Goal: Task Accomplishment & Management: Manage account settings

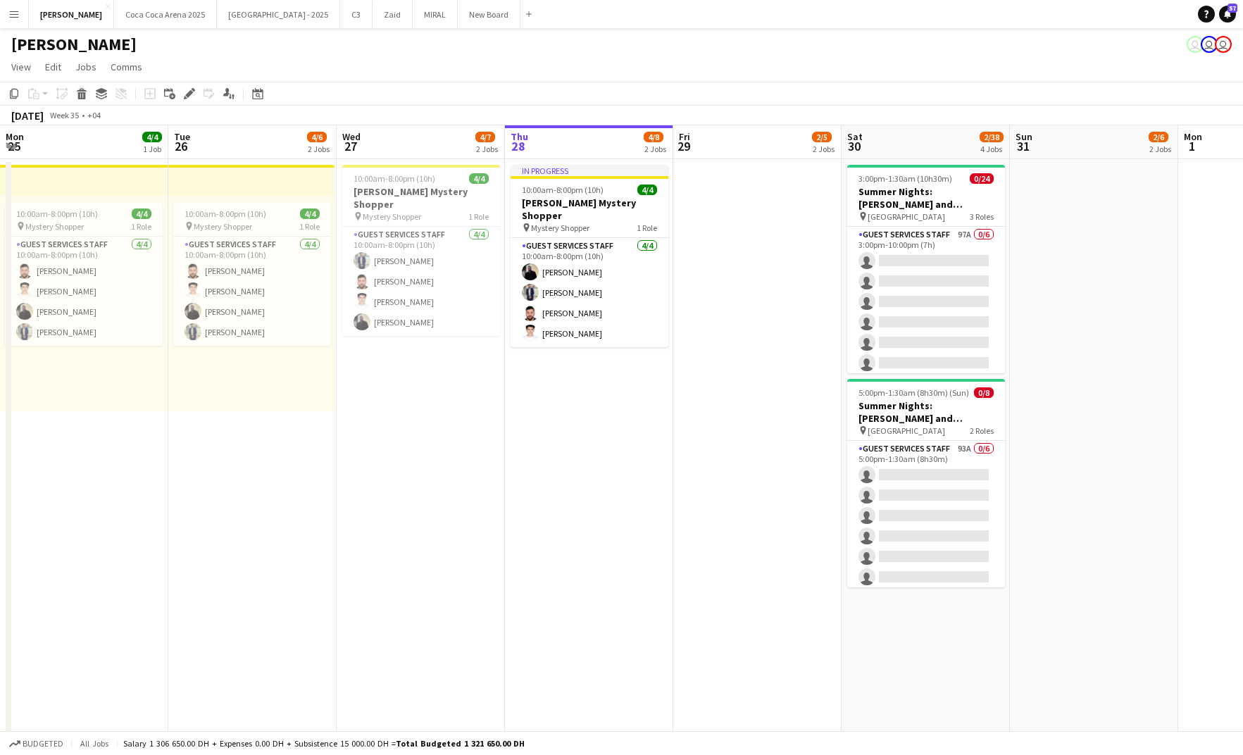
scroll to position [0, 337]
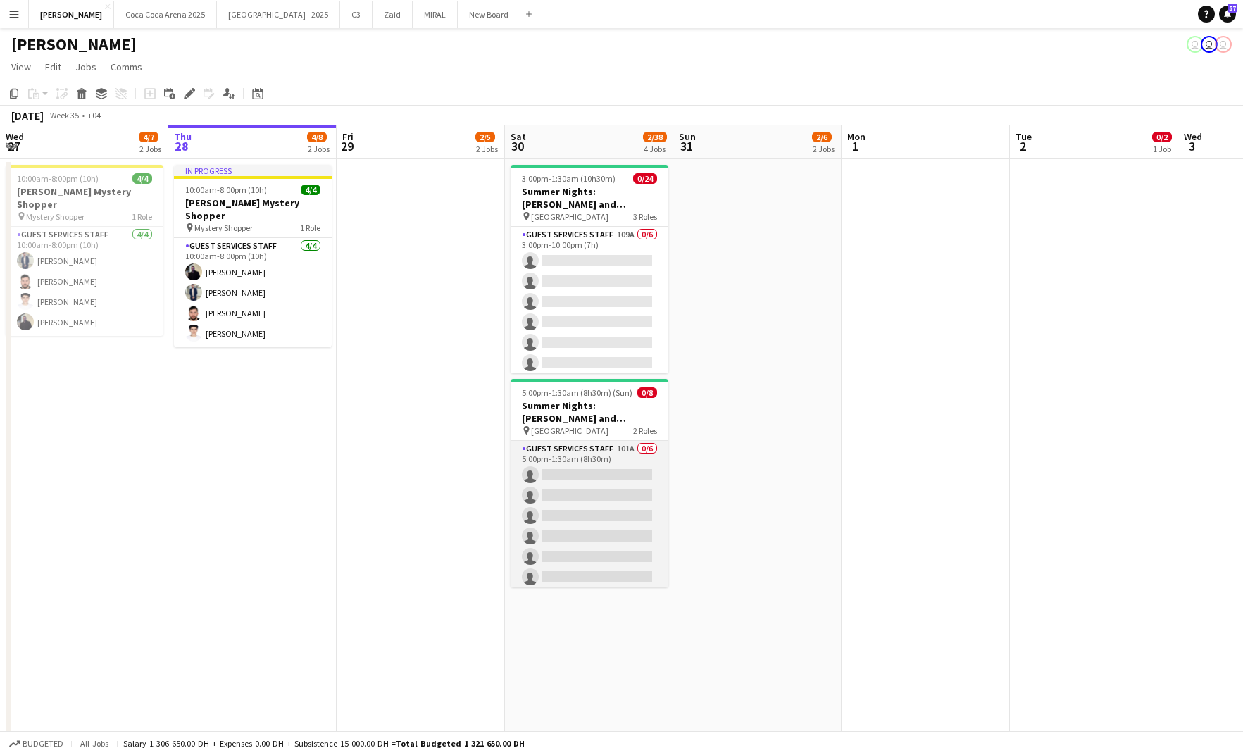
click at [560, 490] on app-card-role "Guest Services Staff 101A 0/6 5:00pm-1:30am (8h30m) single-neutral-actions sing…" at bounding box center [589, 516] width 158 height 150
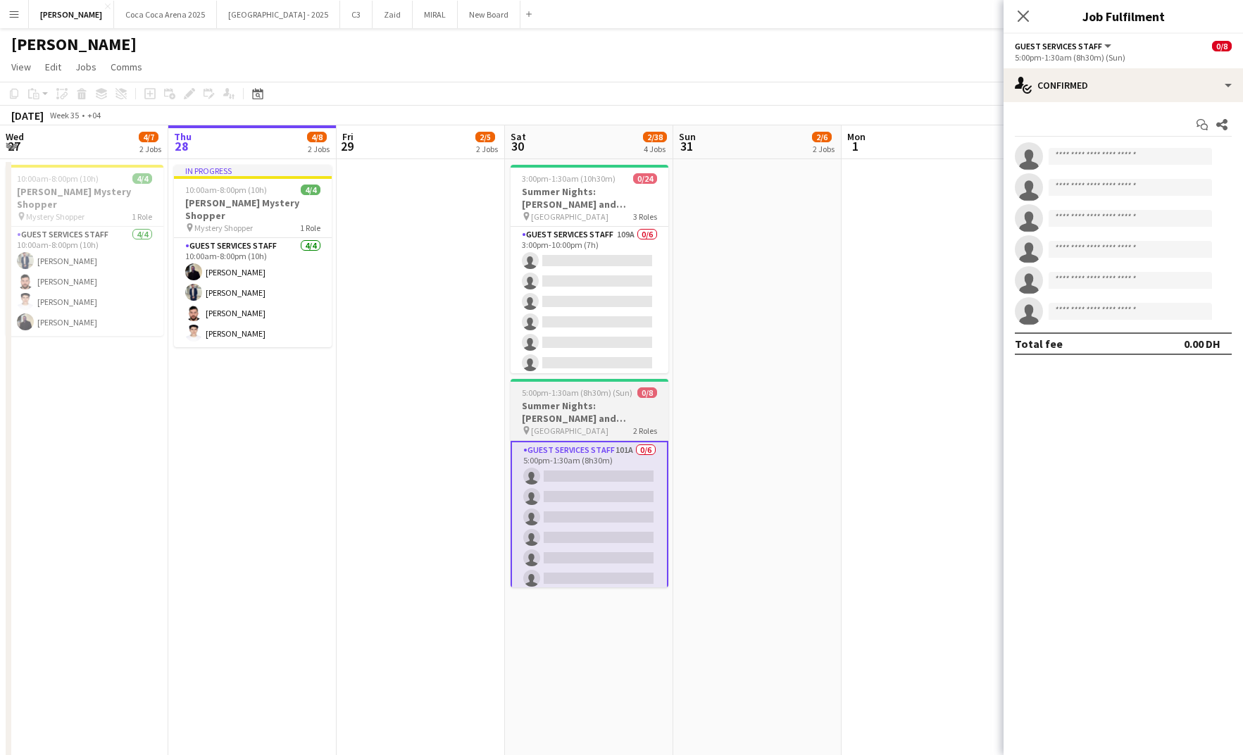
click at [533, 410] on h3 "Summer Nights: [PERSON_NAME] and [PERSON_NAME] - Internal" at bounding box center [589, 411] width 158 height 25
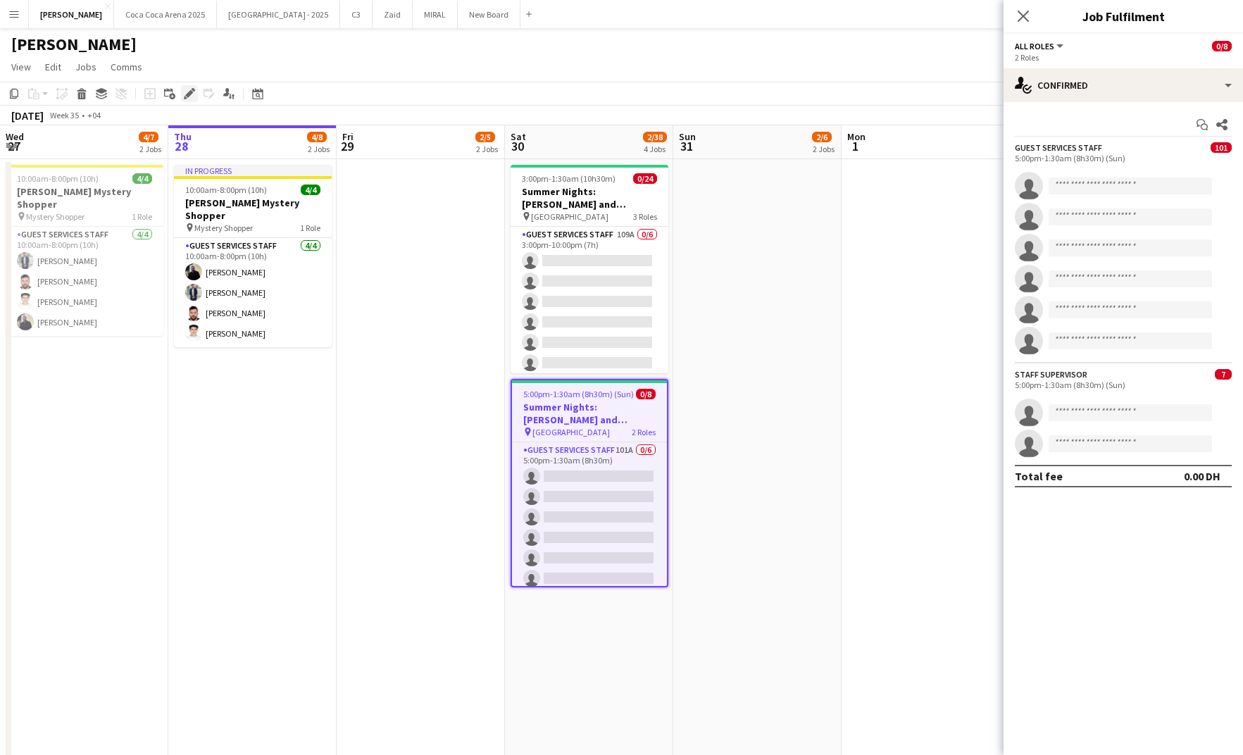
click at [190, 94] on icon at bounding box center [189, 94] width 8 height 8
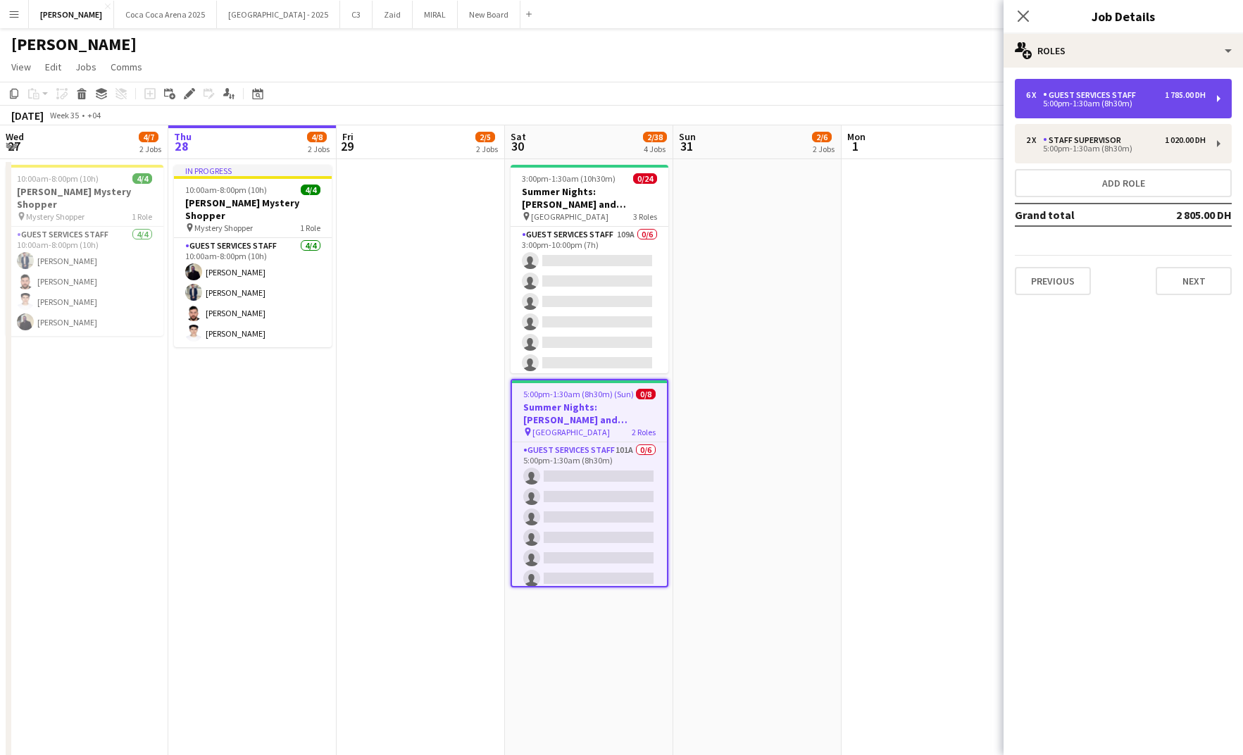
click at [1140, 95] on div "6 x Guest Services Staff 1 785.00 DH" at bounding box center [1116, 95] width 180 height 10
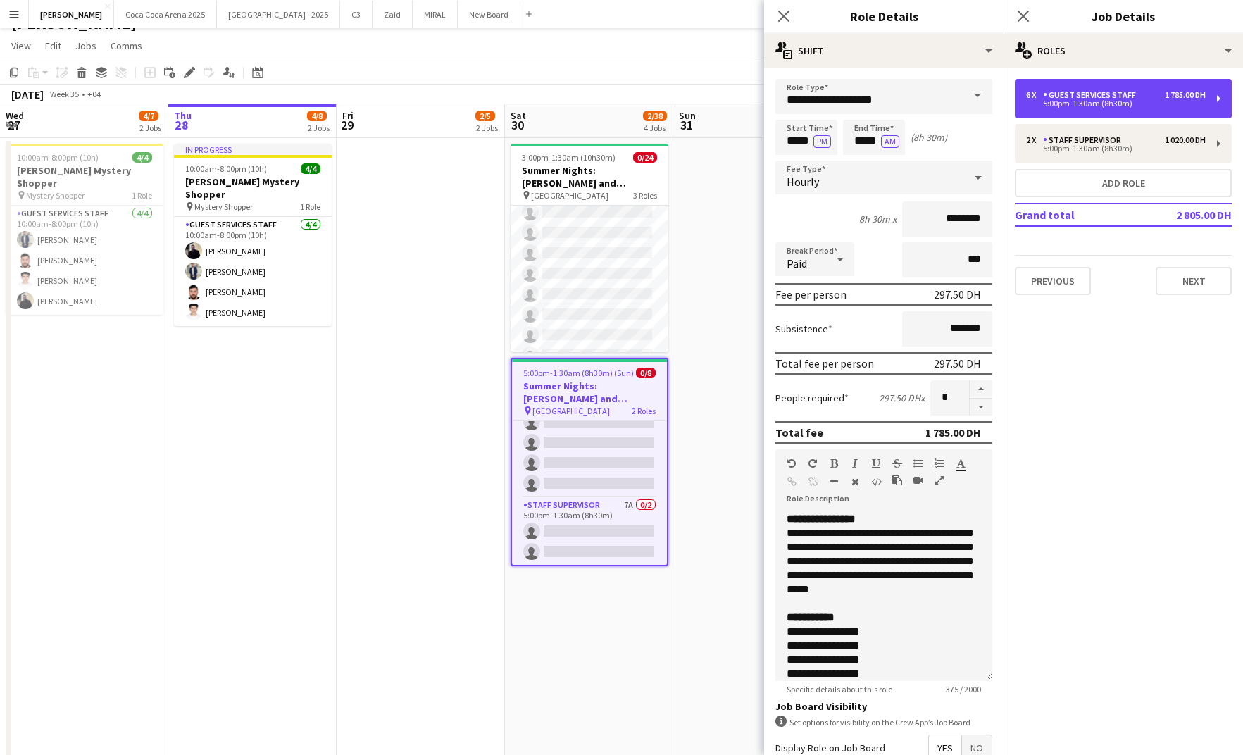
scroll to position [425, 0]
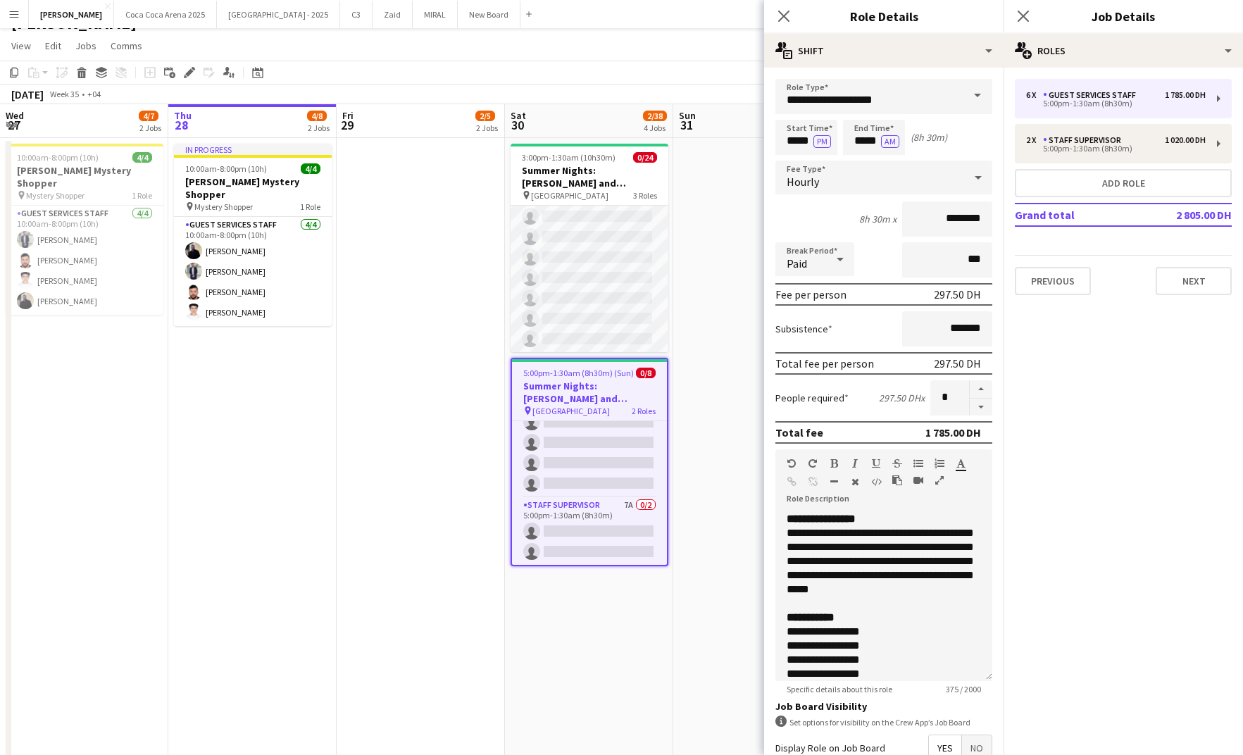
click at [591, 267] on app-card-role "Guest Services Staff 277A 0/16 5:00pm-1:30am (8h30m) single-neutral-actions sin…" at bounding box center [589, 176] width 158 height 354
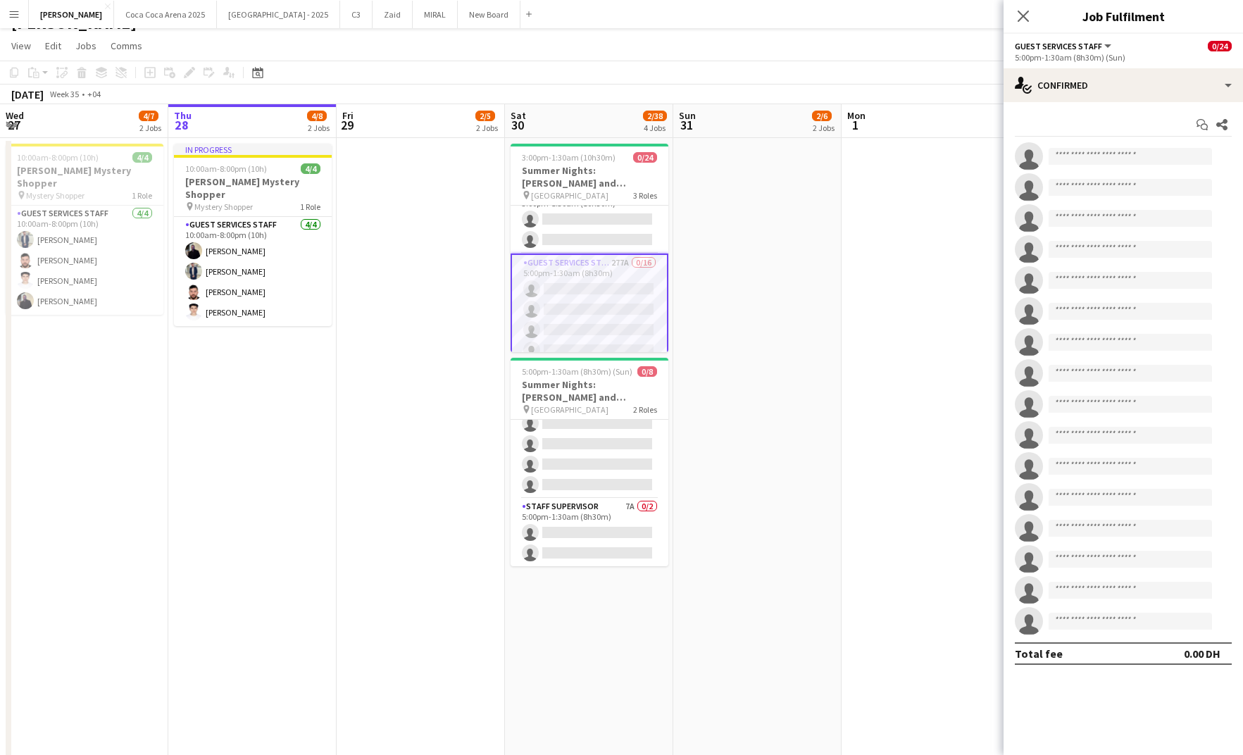
scroll to position [0, 0]
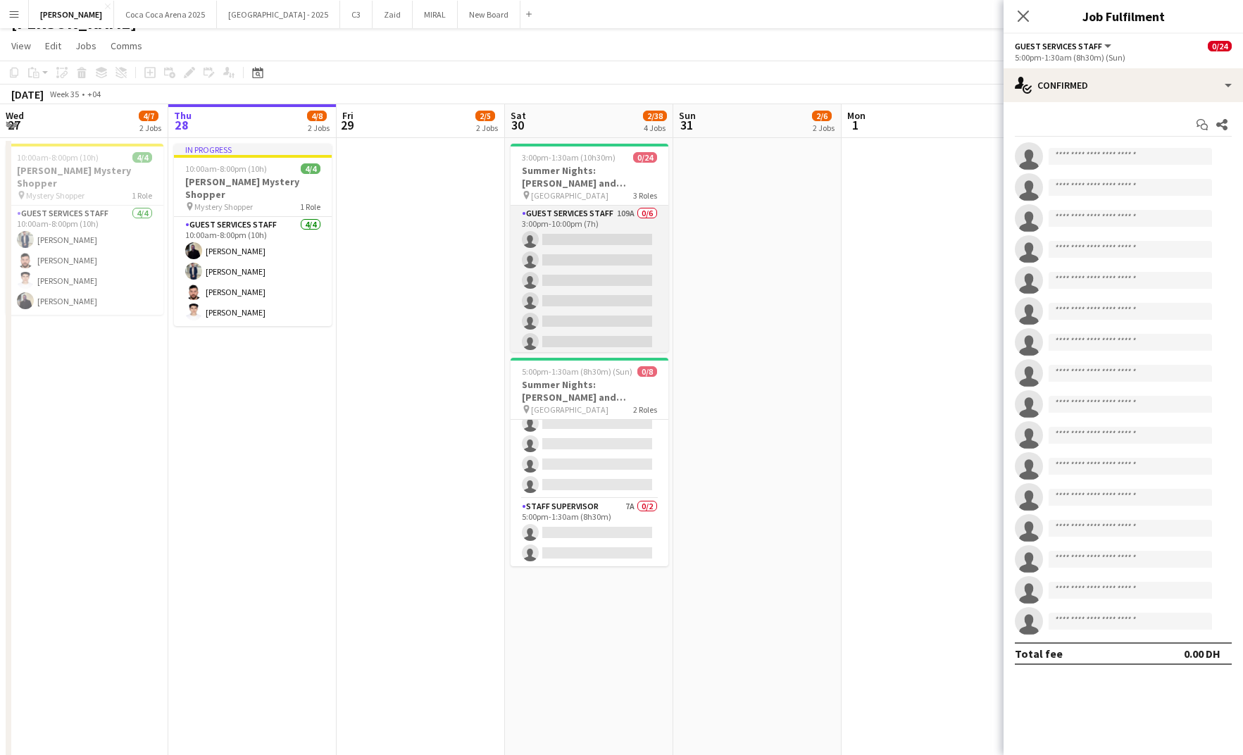
click at [592, 270] on app-card-role "Guest Services Staff 109A 0/6 3:00pm-10:00pm (7h) single-neutral-actions single…" at bounding box center [589, 281] width 158 height 150
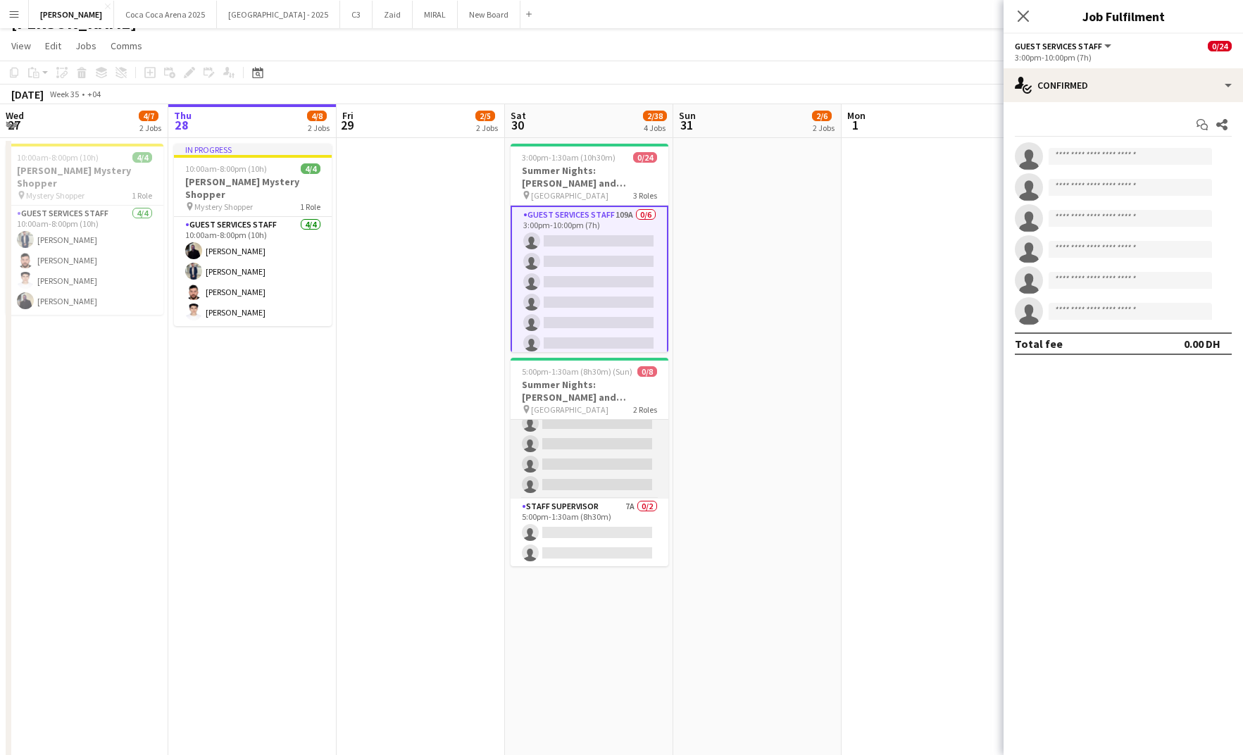
click at [581, 434] on app-card-role "Guest Services Staff 101A 0/6 5:00pm-1:30am (8h30m) single-neutral-actions sing…" at bounding box center [589, 424] width 158 height 150
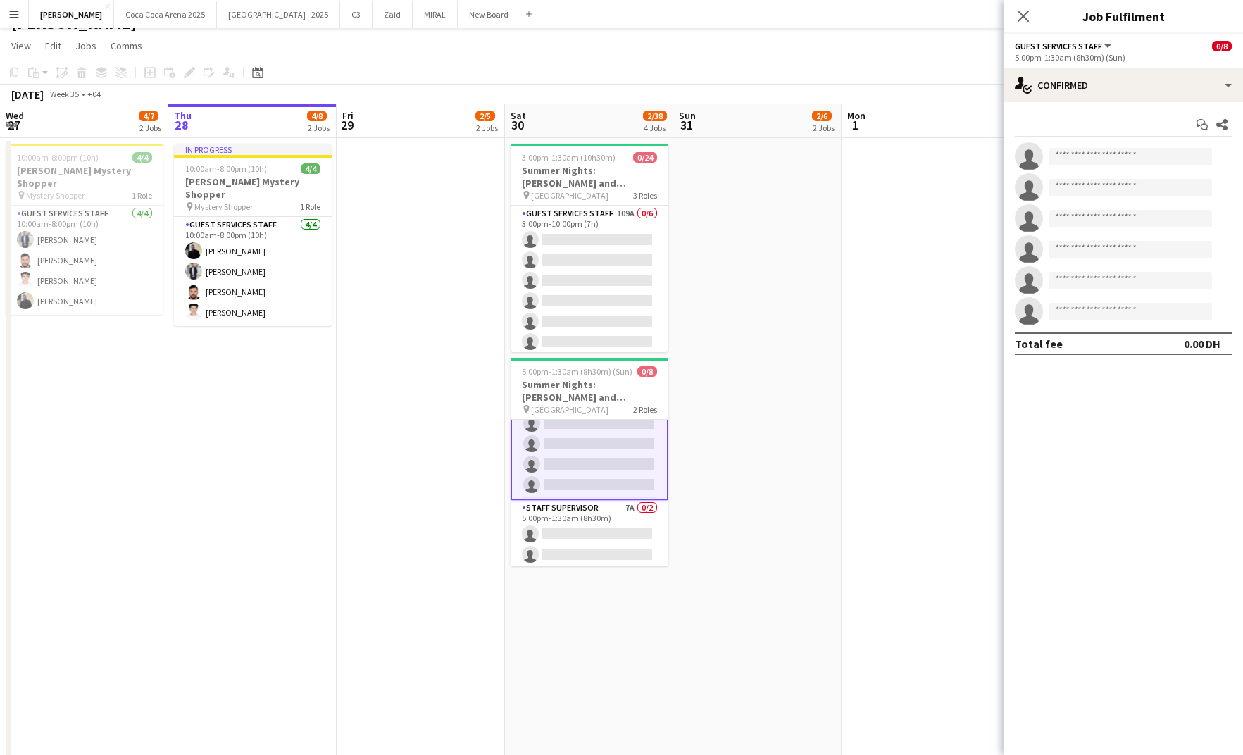
scroll to position [74, 0]
click at [581, 515] on app-card-role "Staff Supervisor 7A 0/2 5:00pm-1:30am (8h30m) single-neutral-actions single-neu…" at bounding box center [589, 532] width 158 height 68
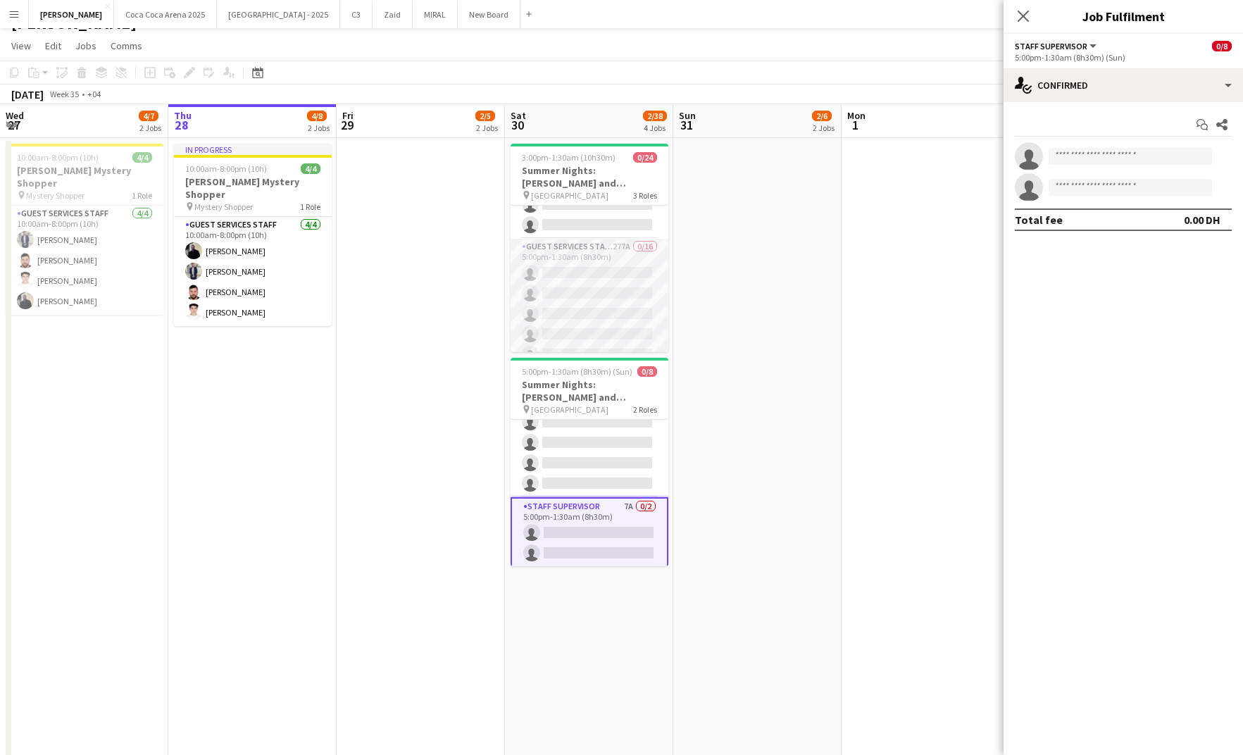
scroll to position [187, 0]
click at [572, 429] on app-card-role "Guest Services Staff 101A 0/6 5:00pm-1:30am (8h30m) single-neutral-actions sing…" at bounding box center [589, 422] width 158 height 150
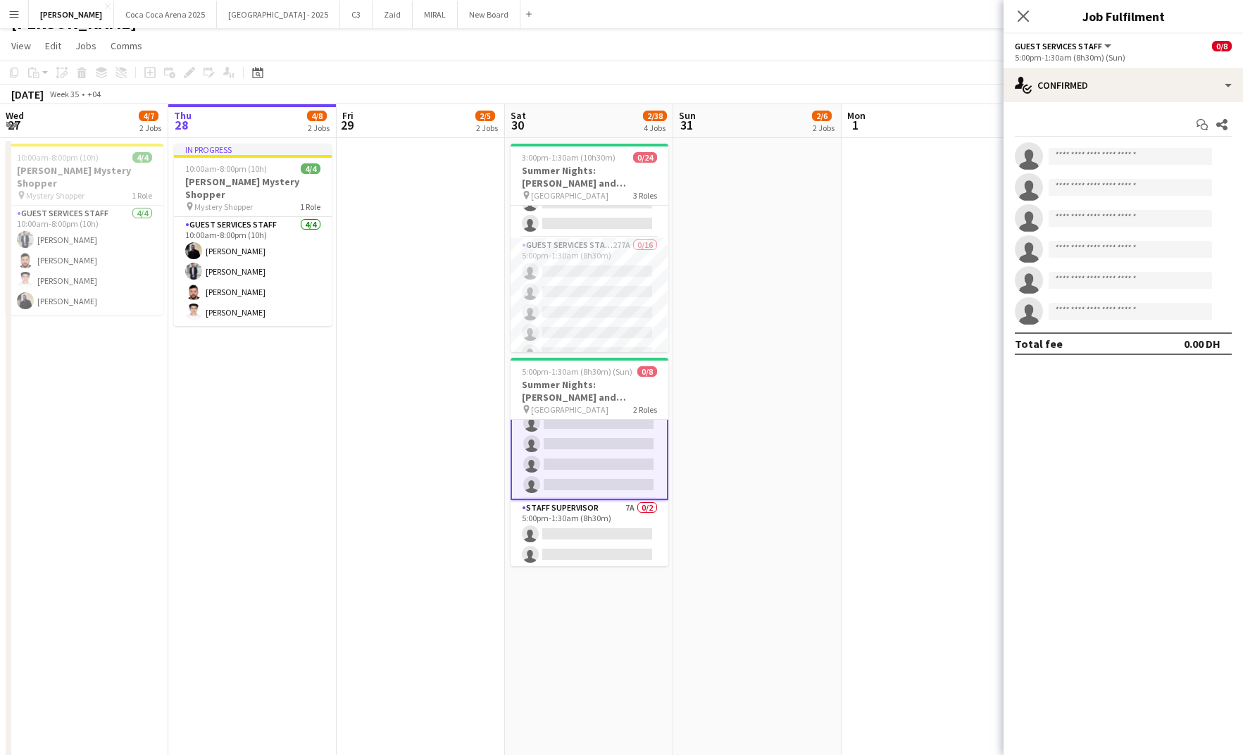
scroll to position [74, 0]
click at [590, 211] on app-card-role "Staff Supervisor 36A 0/2 3:00pm-1:30am (10h30m) single-neutral-actions single-n…" at bounding box center [589, 203] width 158 height 68
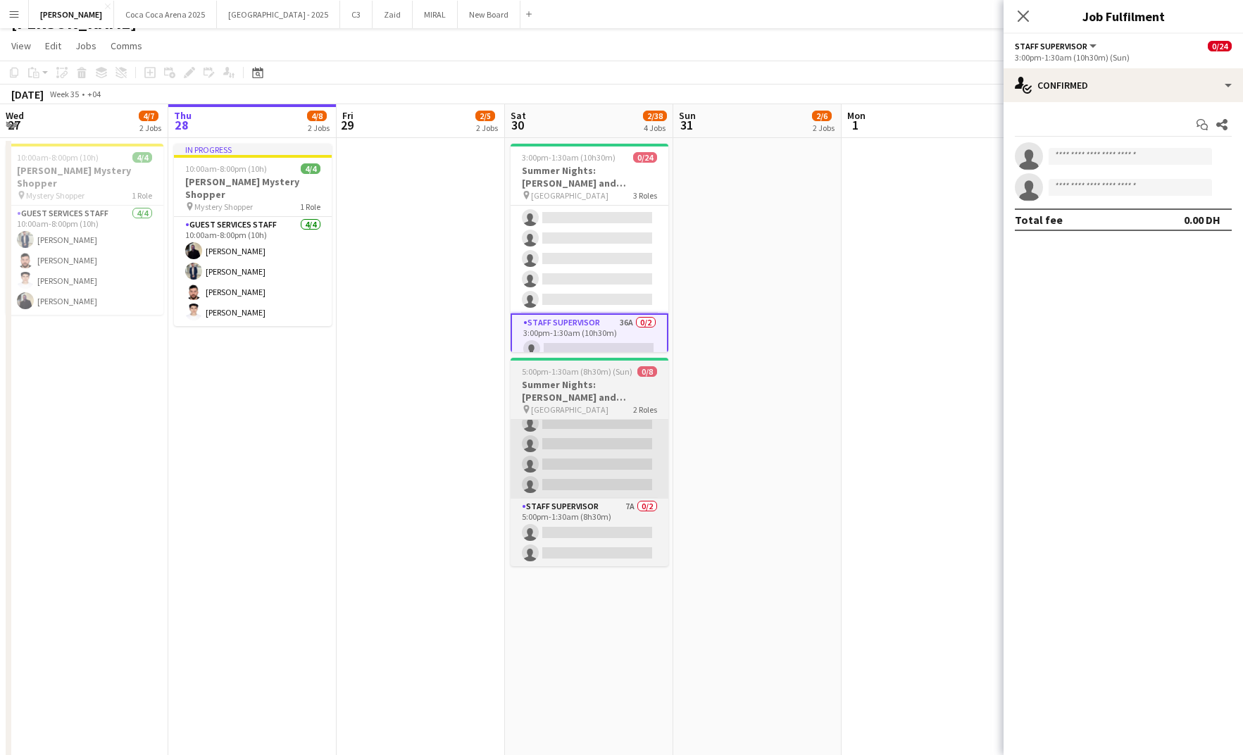
scroll to position [18, 0]
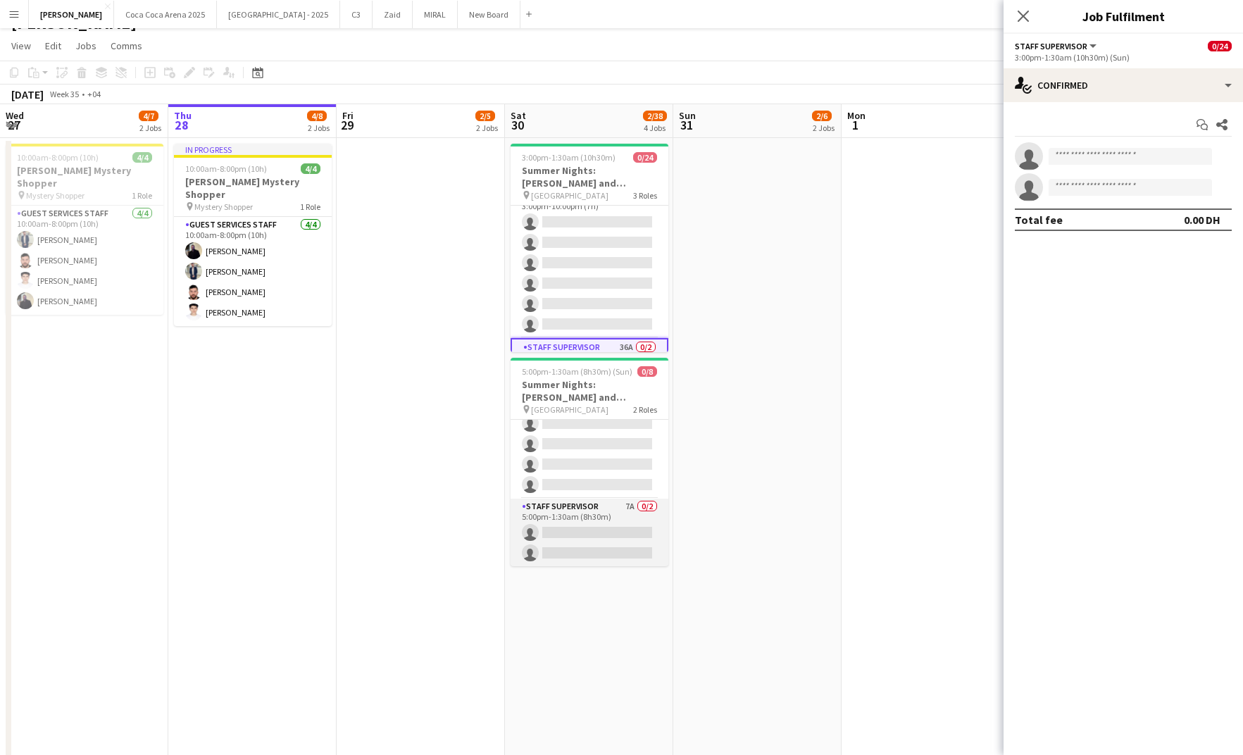
click at [576, 515] on app-card-role "Staff Supervisor 7A 0/2 5:00pm-1:30am (8h30m) single-neutral-actions single-neu…" at bounding box center [589, 532] width 158 height 68
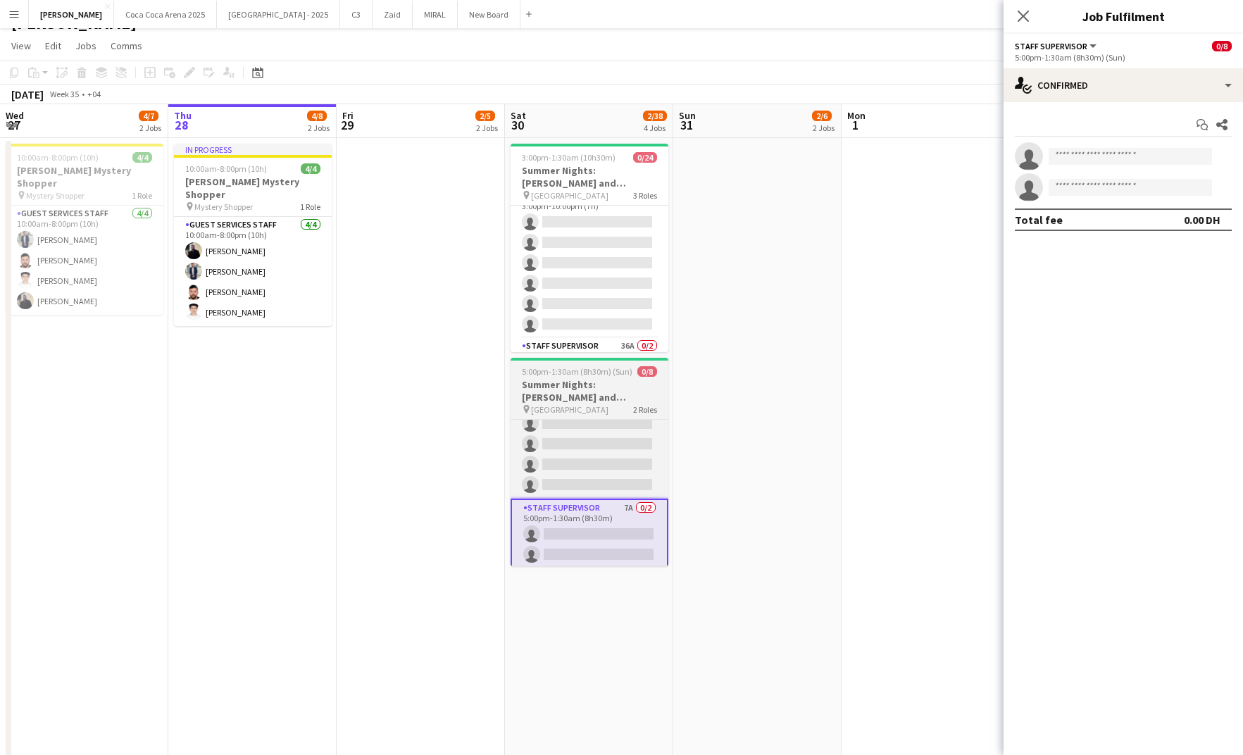
click at [584, 380] on h3 "Summer Nights: [PERSON_NAME] and [PERSON_NAME] - Internal" at bounding box center [589, 390] width 158 height 25
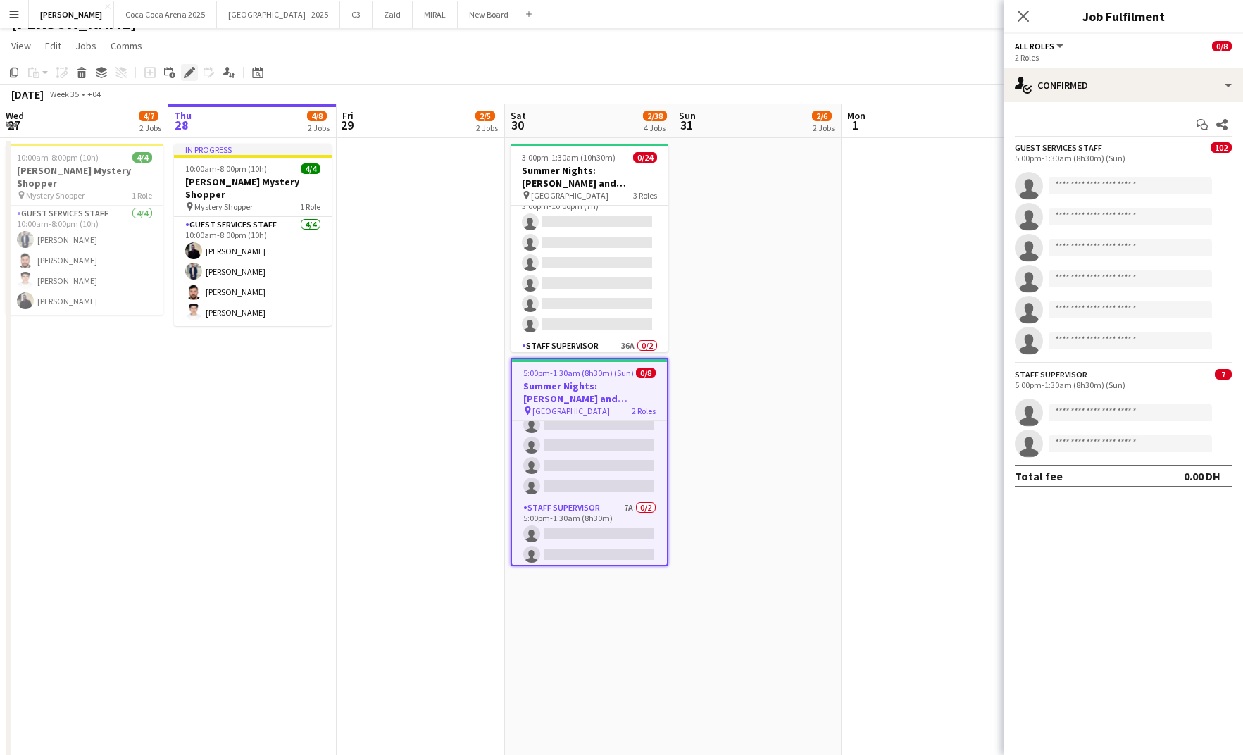
click at [187, 70] on icon "Edit" at bounding box center [189, 72] width 11 height 11
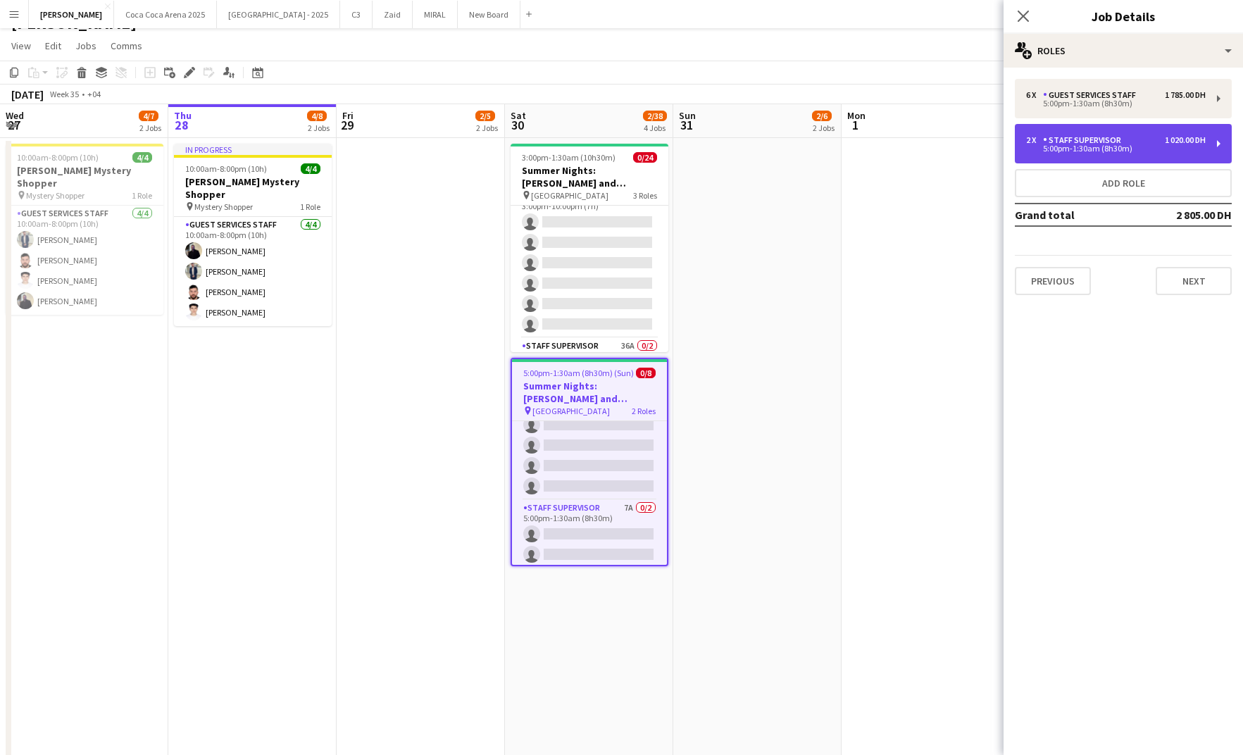
click at [1058, 156] on div "2 x Staff Supervisor 1 020.00 DH 5:00pm-1:30am (8h30m)" at bounding box center [1123, 143] width 217 height 39
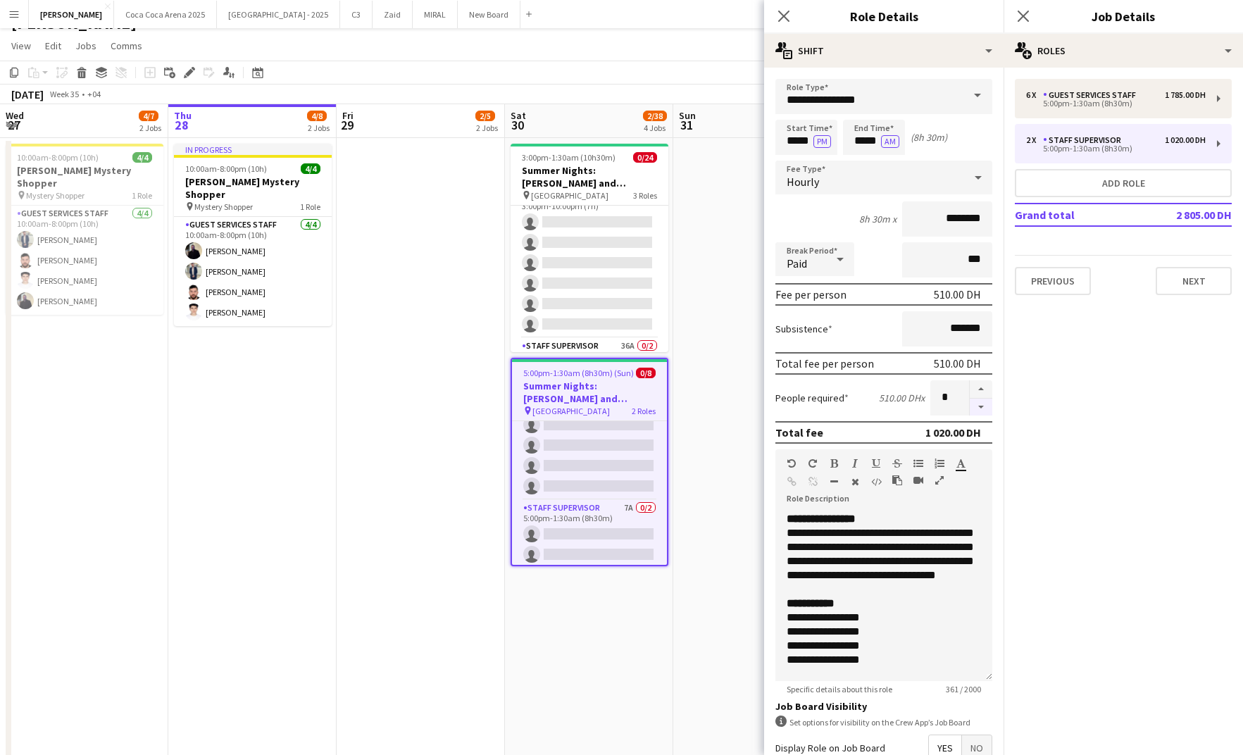
click at [981, 403] on button "button" at bounding box center [981, 408] width 23 height 18
type input "*"
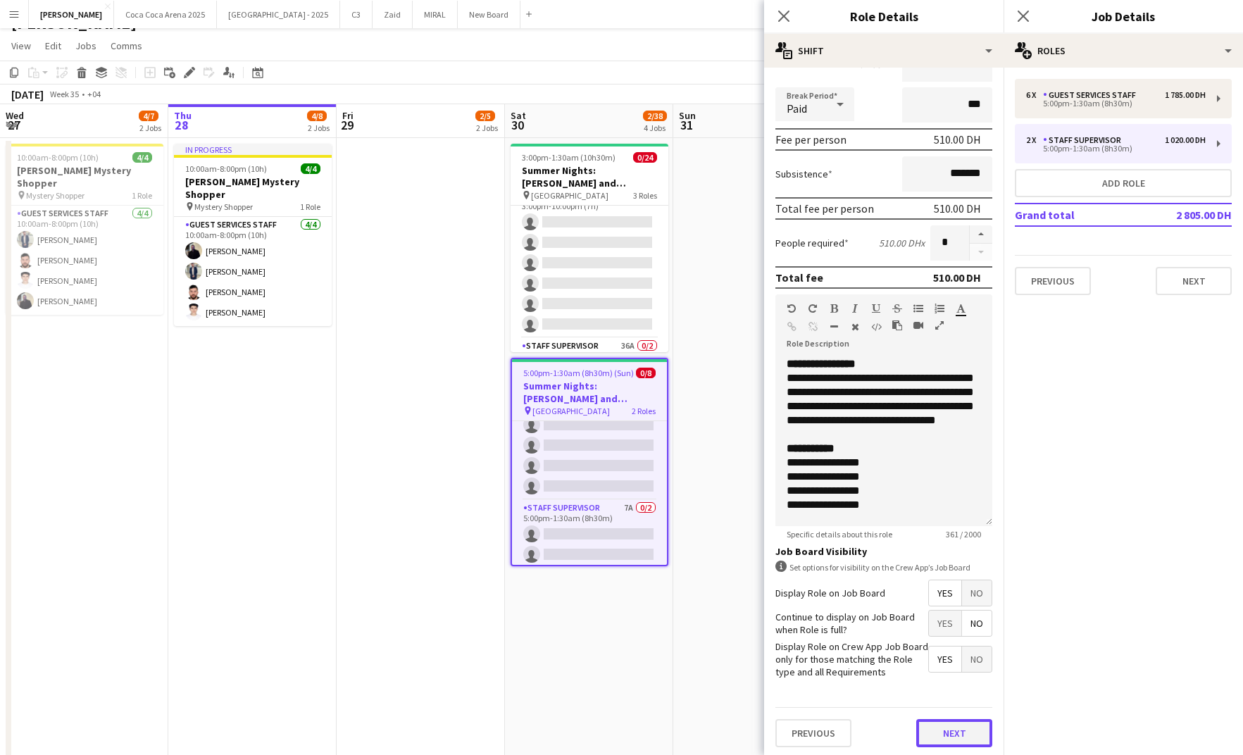
click at [952, 727] on button "Next" at bounding box center [954, 733] width 76 height 28
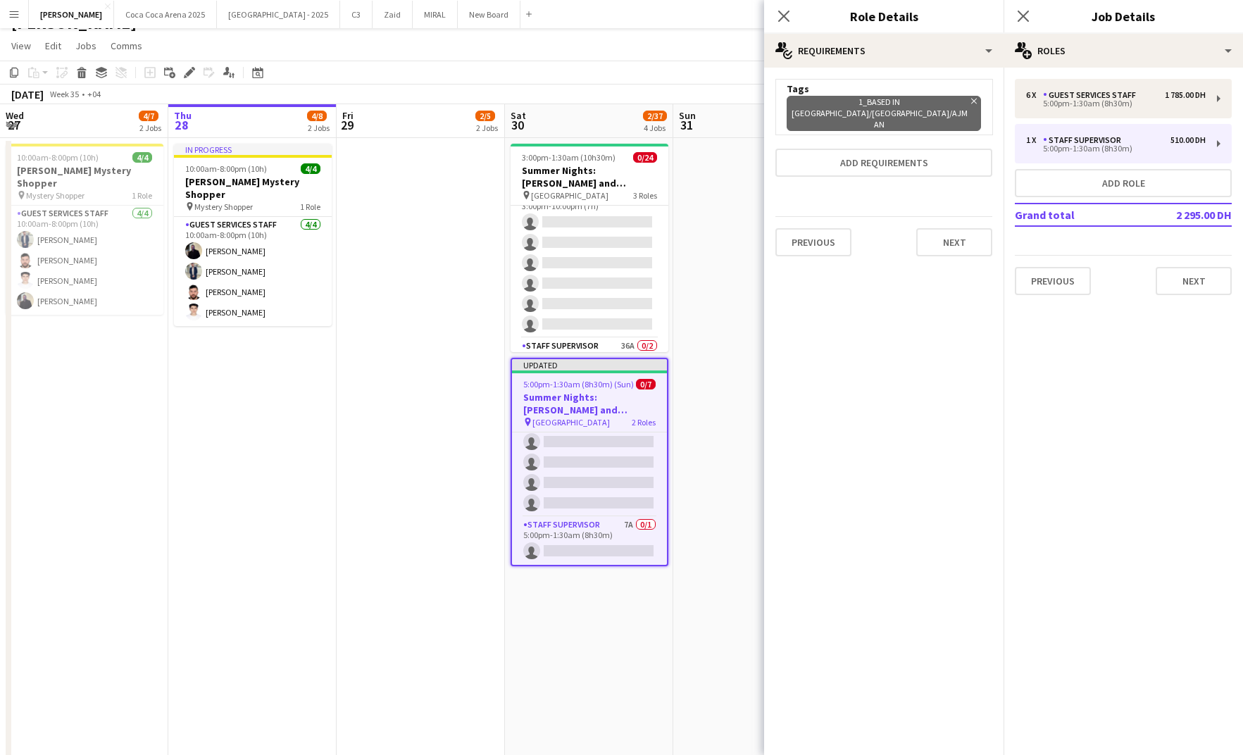
scroll to position [65, 0]
click at [785, 13] on icon at bounding box center [783, 15] width 13 height 13
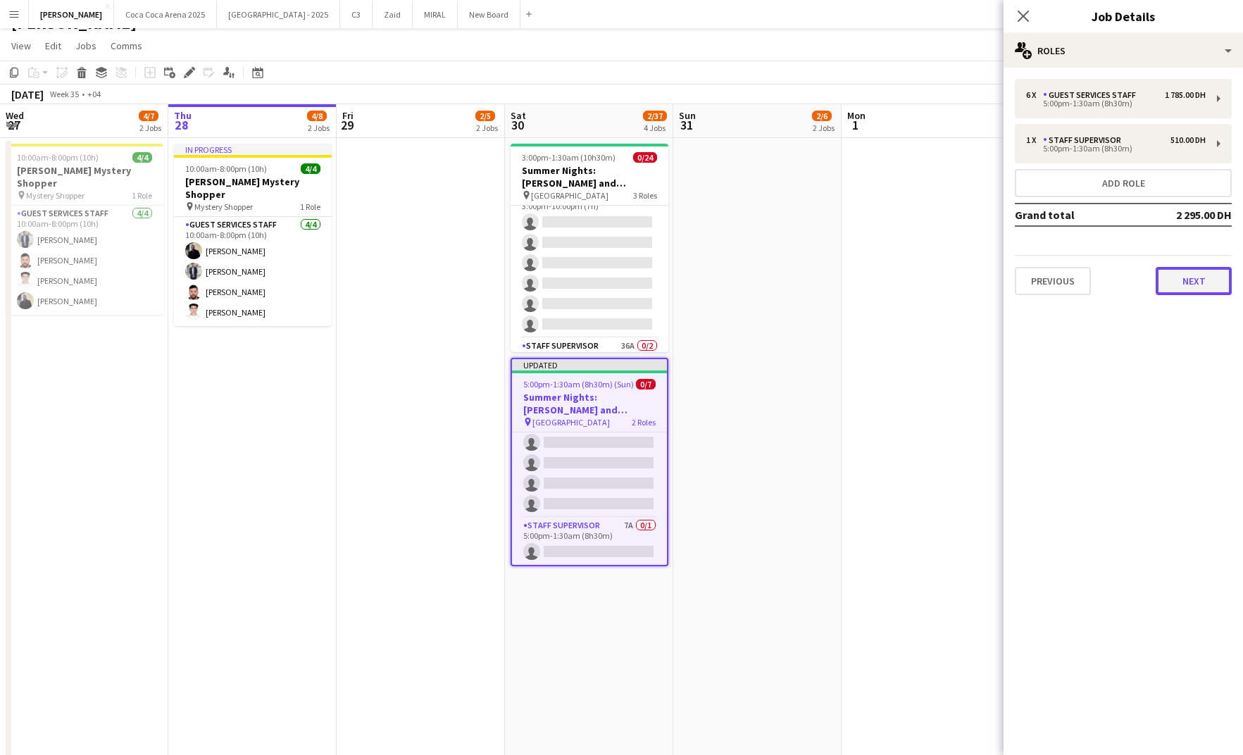
click at [1200, 284] on button "Next" at bounding box center [1193, 281] width 76 height 28
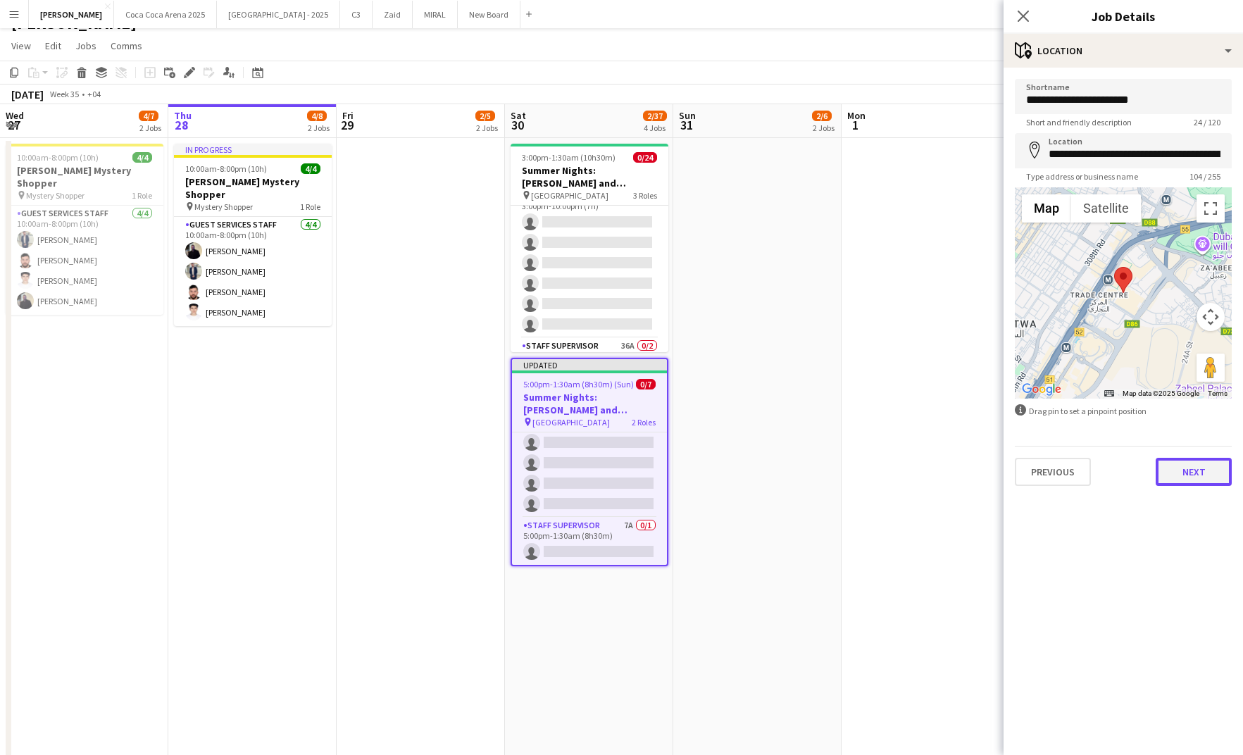
click at [1181, 479] on button "Next" at bounding box center [1193, 472] width 76 height 28
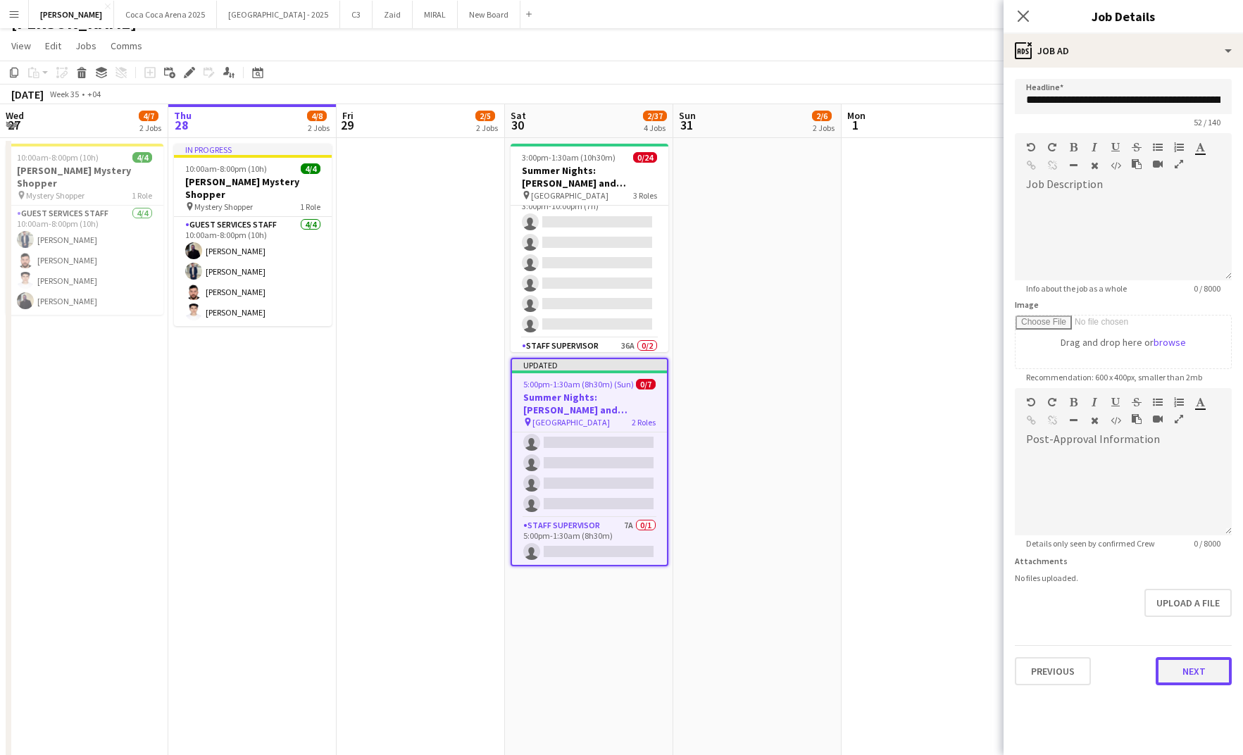
click at [1172, 660] on button "Next" at bounding box center [1193, 671] width 76 height 28
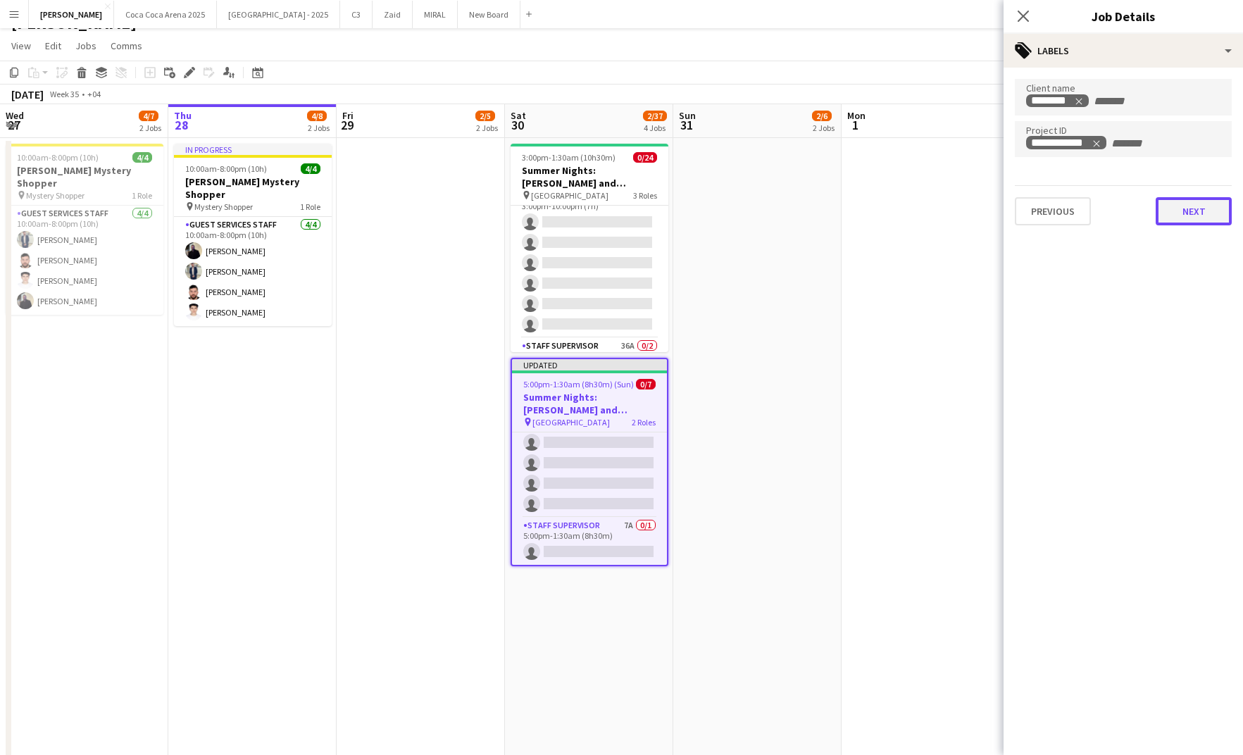
click at [1196, 204] on button "Next" at bounding box center [1193, 211] width 76 height 28
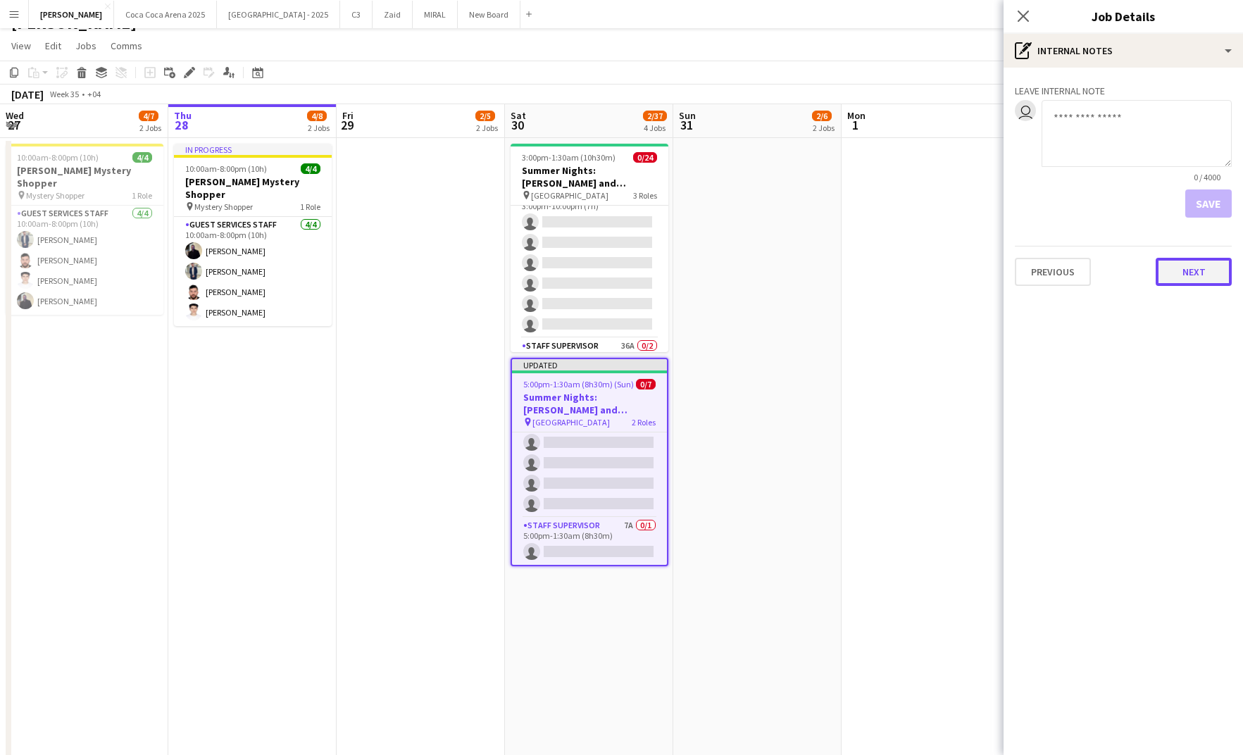
click at [1191, 275] on button "Next" at bounding box center [1193, 272] width 76 height 28
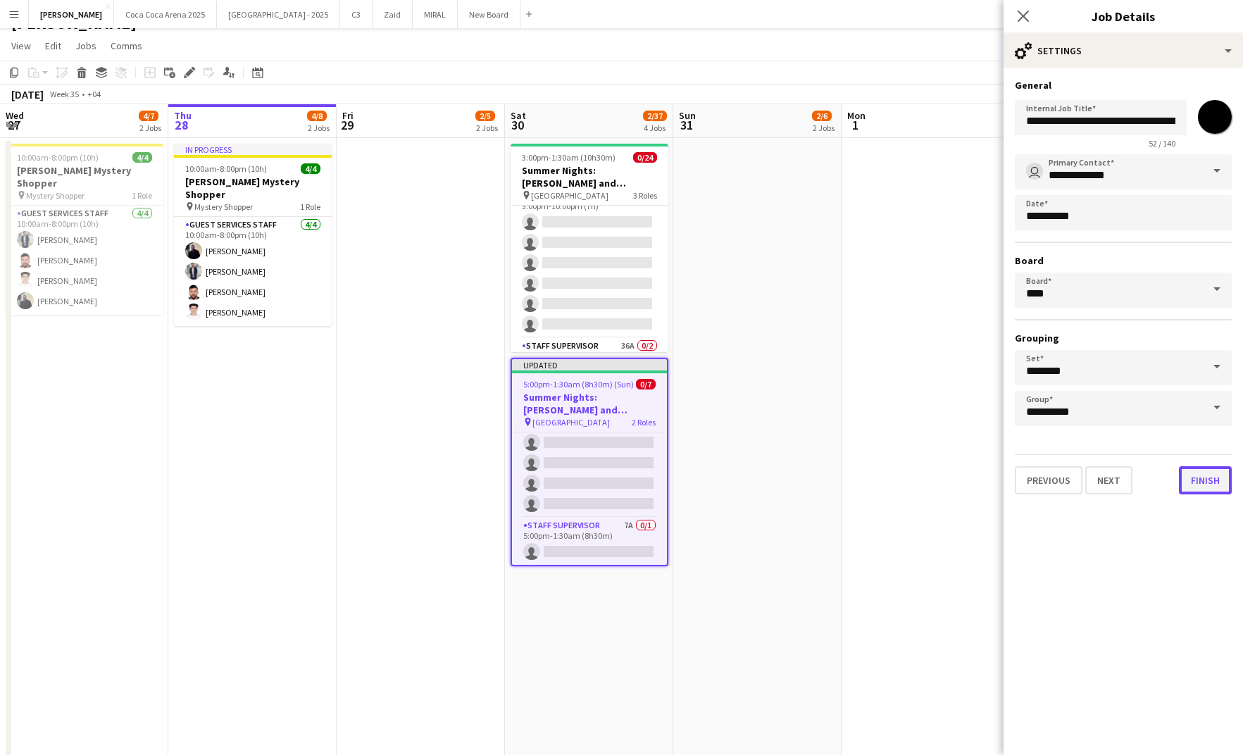
click at [1212, 476] on button "Finish" at bounding box center [1205, 480] width 53 height 28
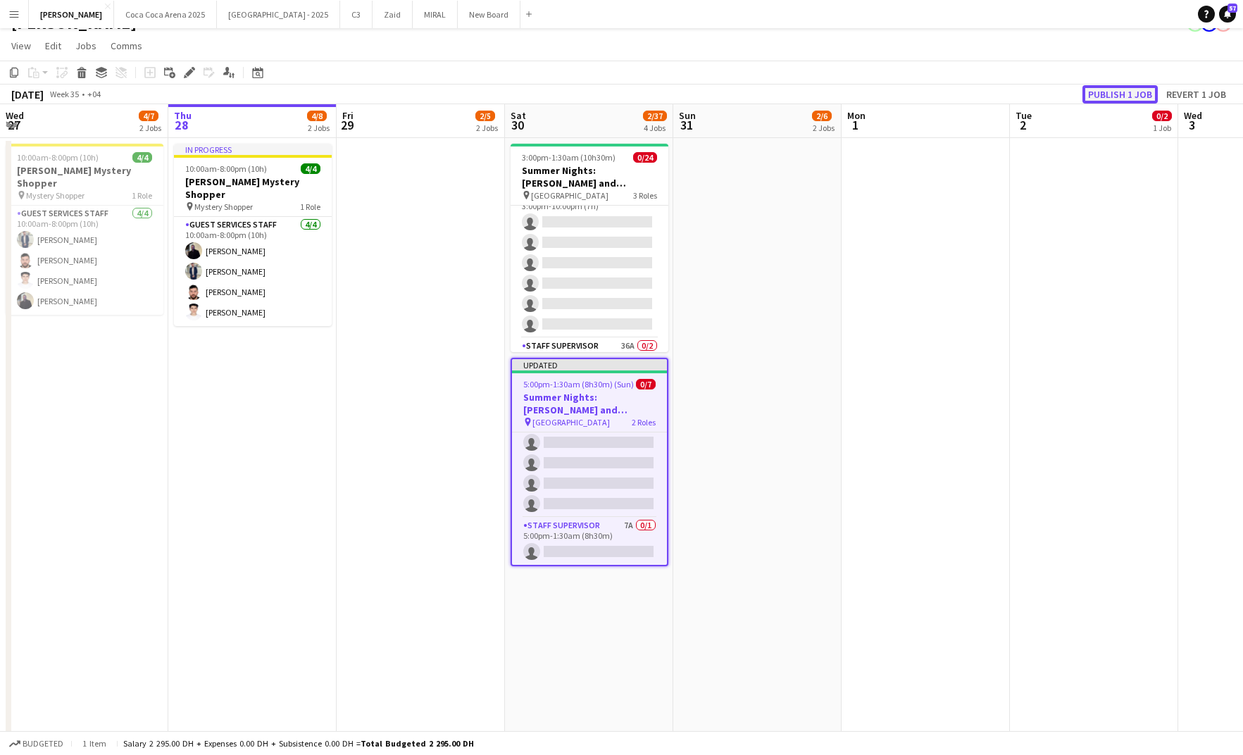
click at [1129, 89] on button "Publish 1 job" at bounding box center [1119, 94] width 75 height 18
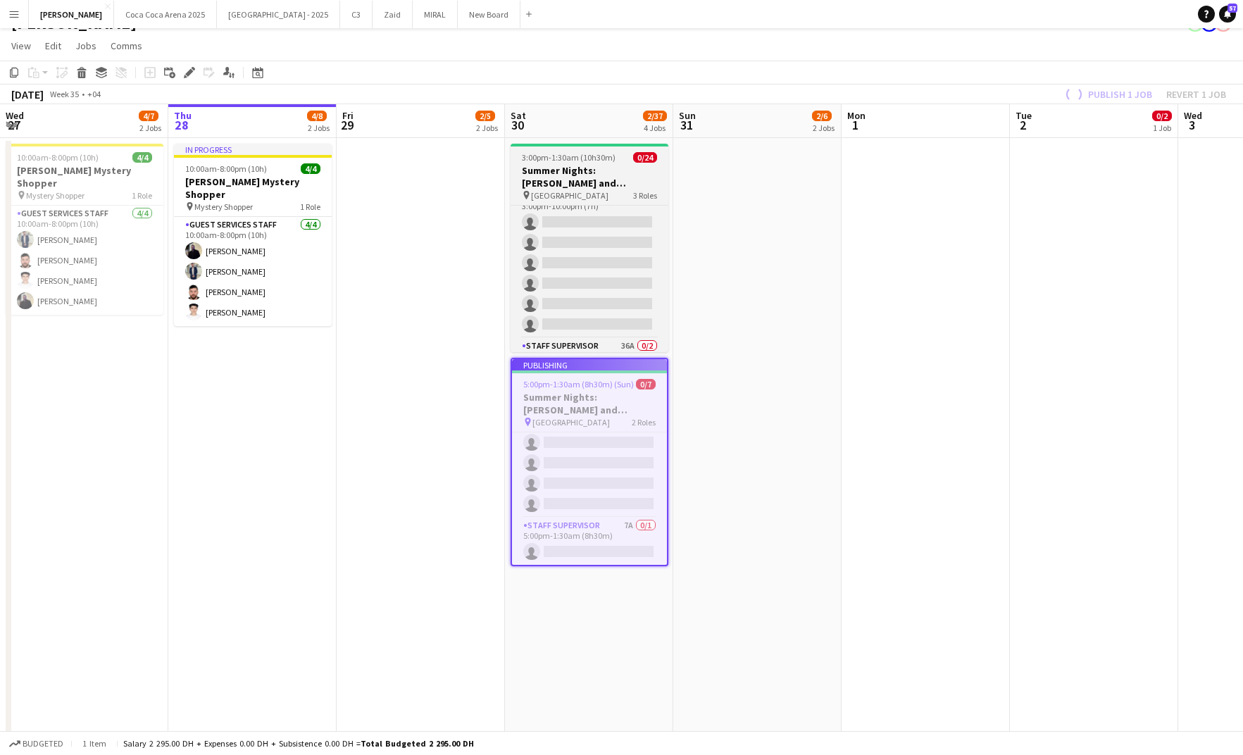
scroll to position [54, 0]
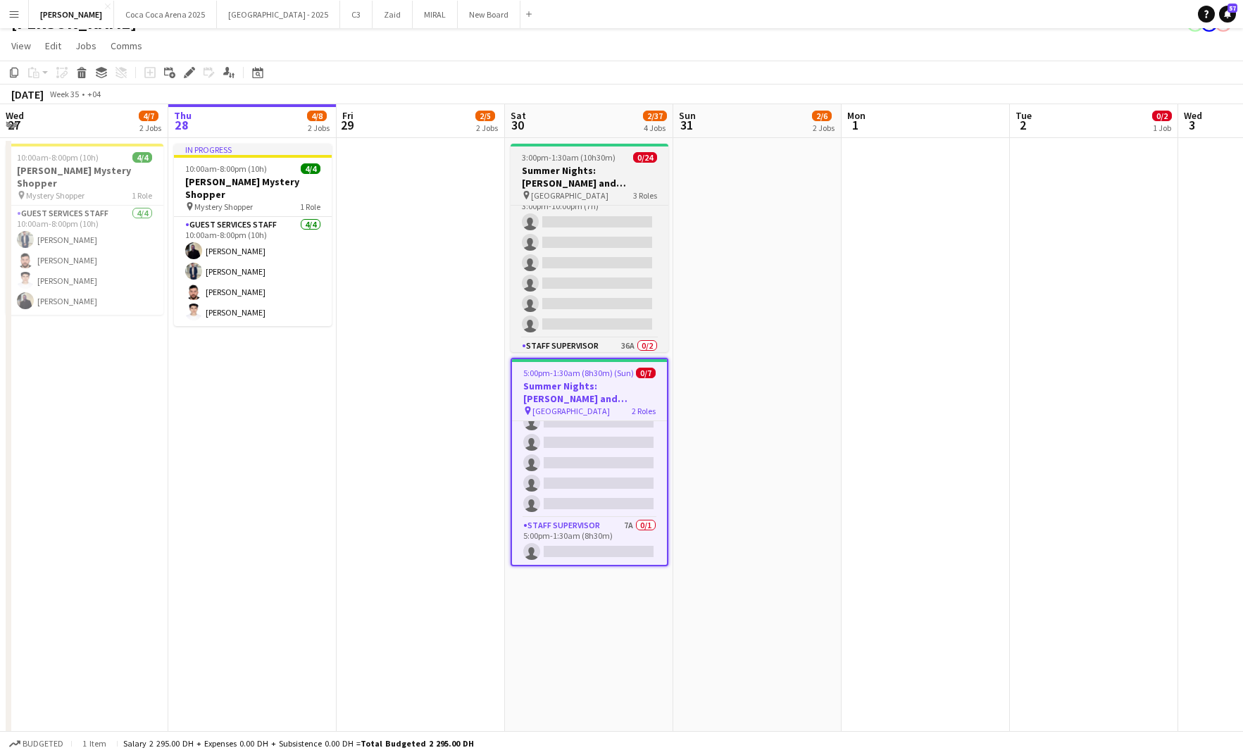
click at [577, 165] on h3 "Summer Nights: [PERSON_NAME] and [PERSON_NAME] - External" at bounding box center [589, 176] width 158 height 25
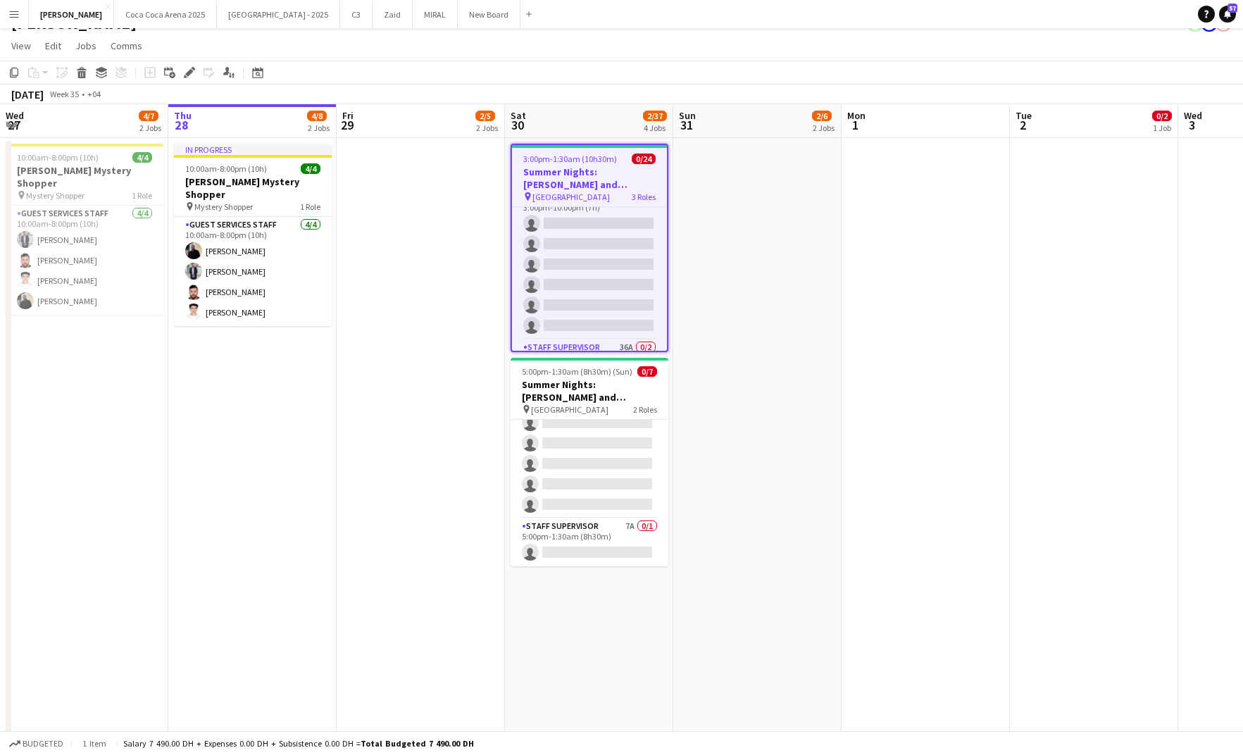
scroll to position [51, 0]
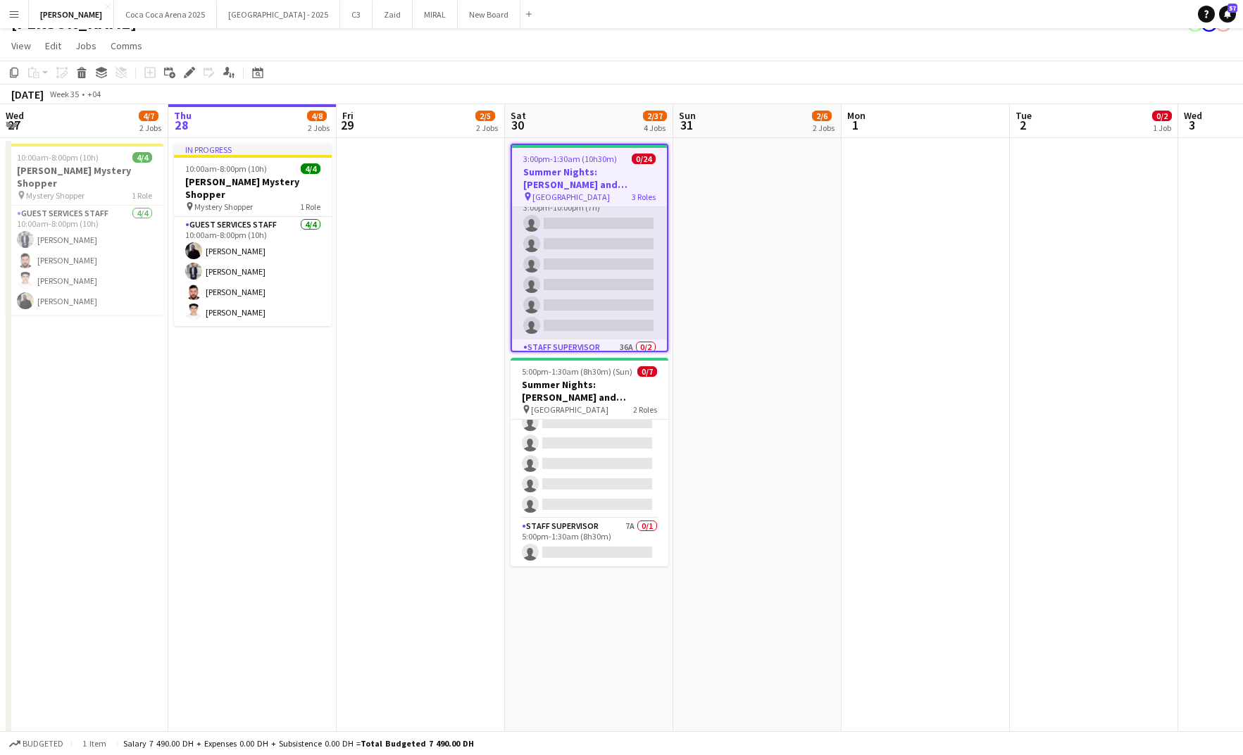
click at [562, 257] on app-card-role "Guest Services Staff 111A 0/6 3:00pm-10:00pm (7h) single-neutral-actions single…" at bounding box center [589, 264] width 155 height 150
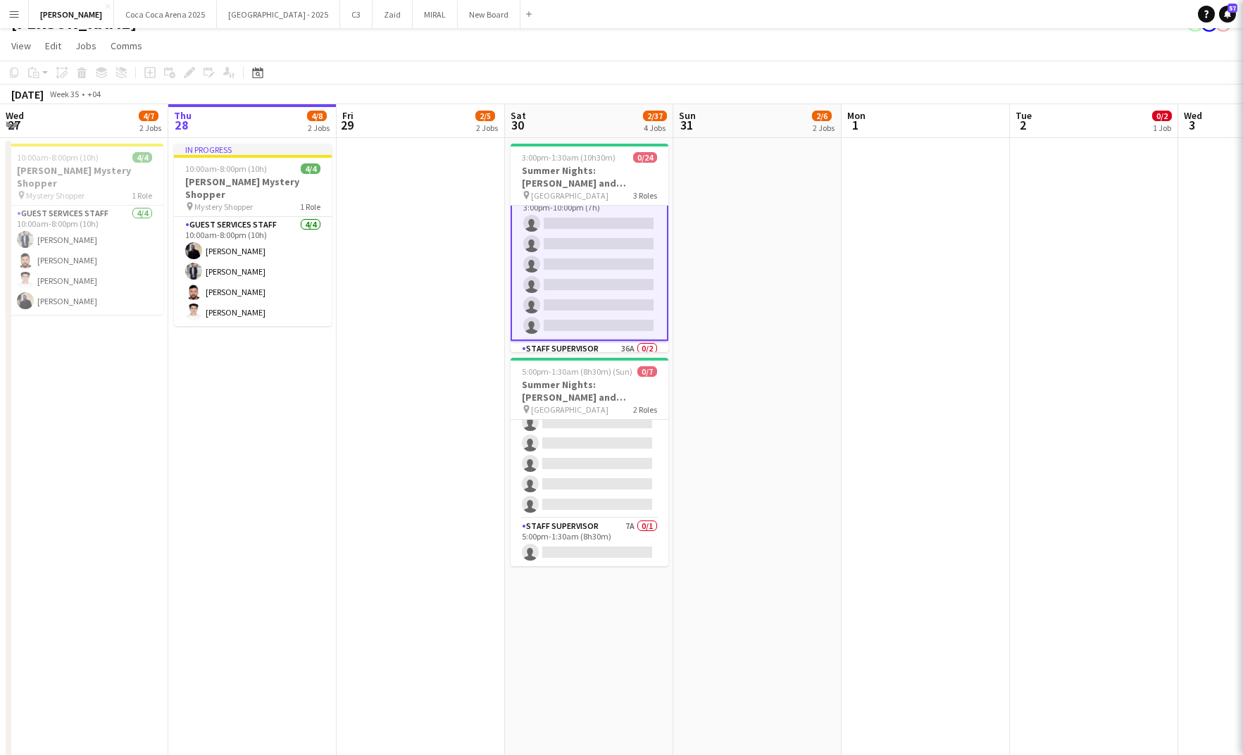
scroll to position [19, 0]
